Goal: Information Seeking & Learning: Find specific fact

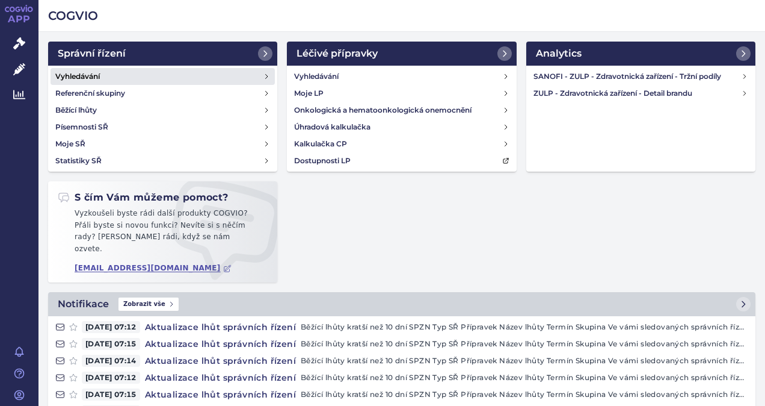
click at [134, 78] on link "Vyhledávání" at bounding box center [163, 76] width 224 height 17
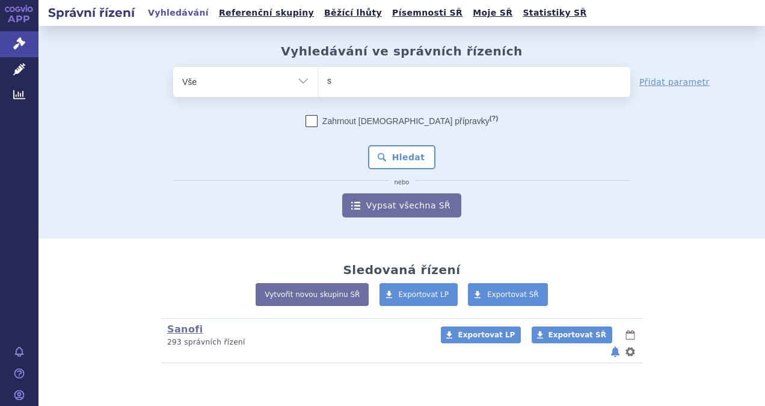
type input "sa"
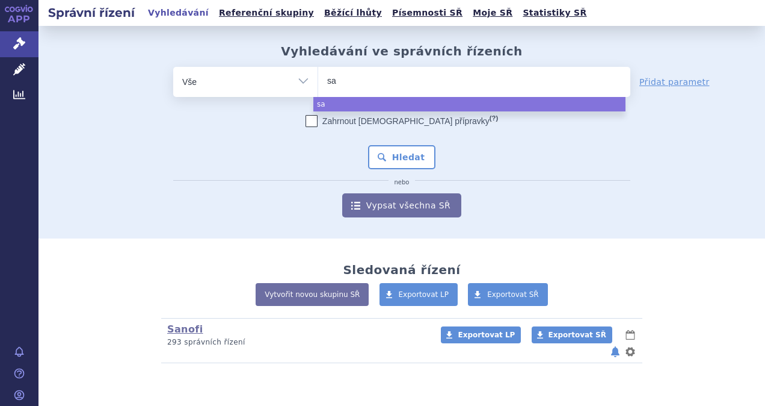
type input "sar"
type input "sarc"
type input "sarcl"
type input "sarcli"
type input "sarclisa"
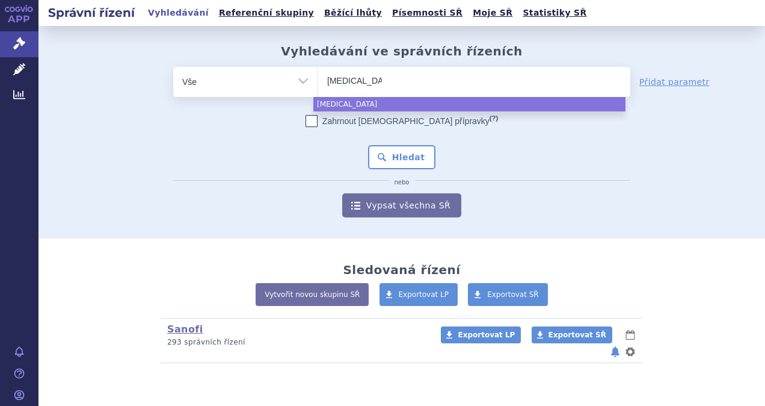
select select "sarclisa"
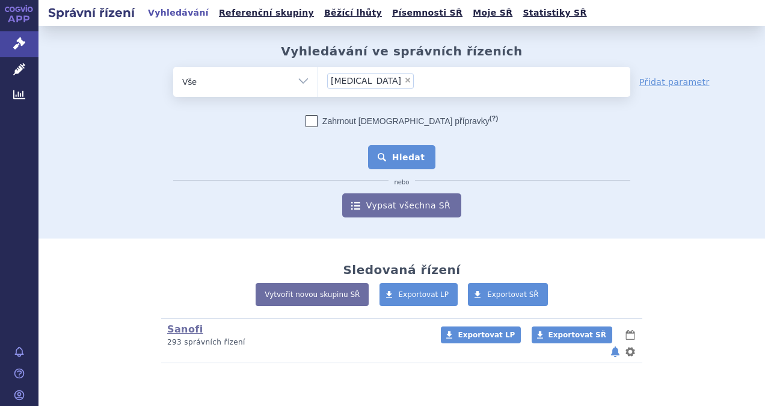
click at [407, 155] on button "Hledat" at bounding box center [402, 157] width 68 height 24
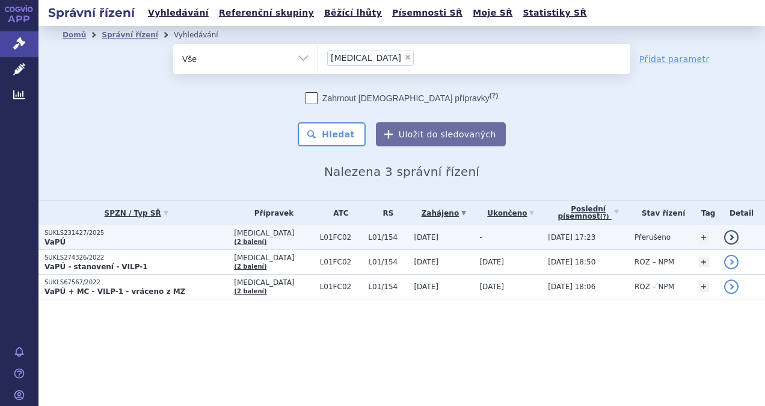
click at [731, 235] on link "detail" at bounding box center [732, 237] width 14 height 14
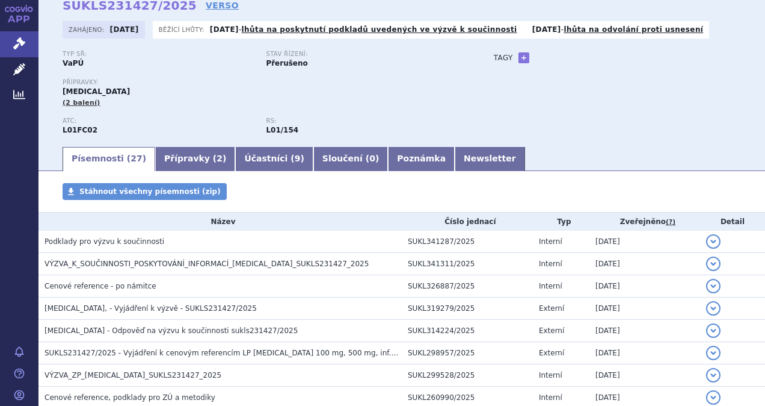
scroll to position [60, 0]
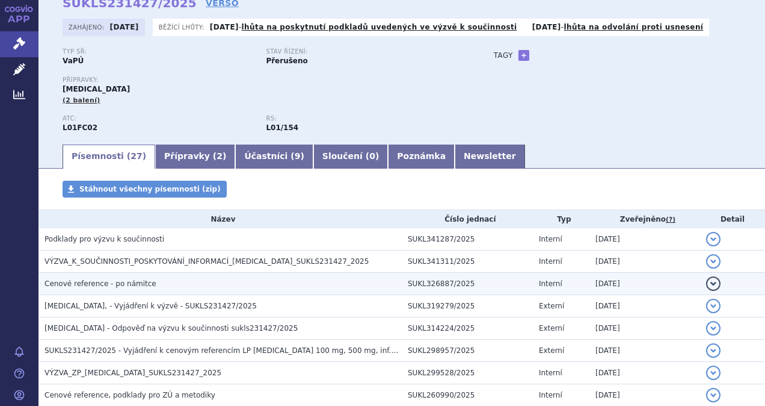
click at [707, 282] on button "detail" at bounding box center [714, 283] width 14 height 14
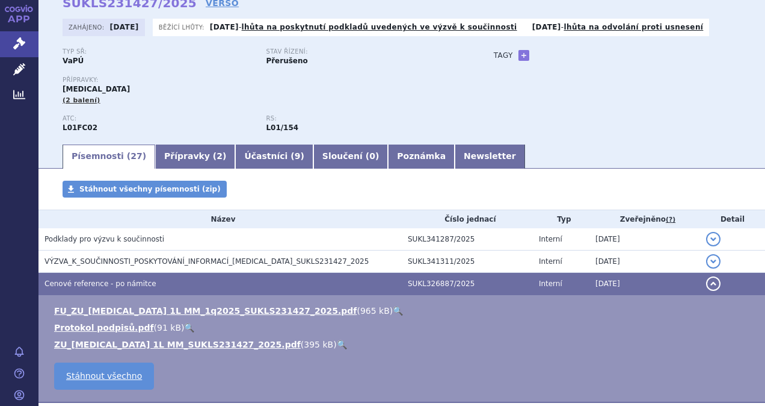
click at [393, 309] on link "🔍" at bounding box center [398, 311] width 10 height 10
